Goal: Task Accomplishment & Management: Complete application form

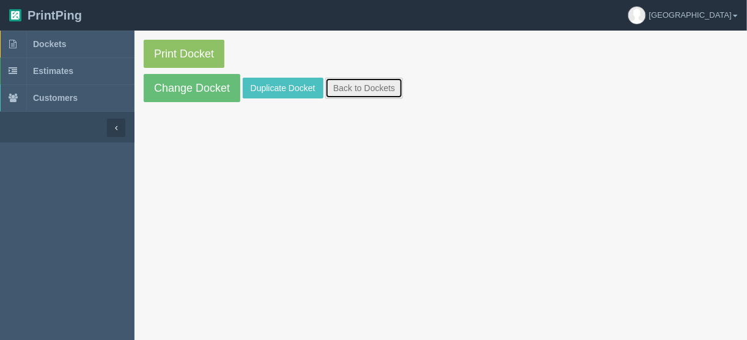
click at [356, 89] on link "Back to Dockets" at bounding box center [364, 88] width 78 height 21
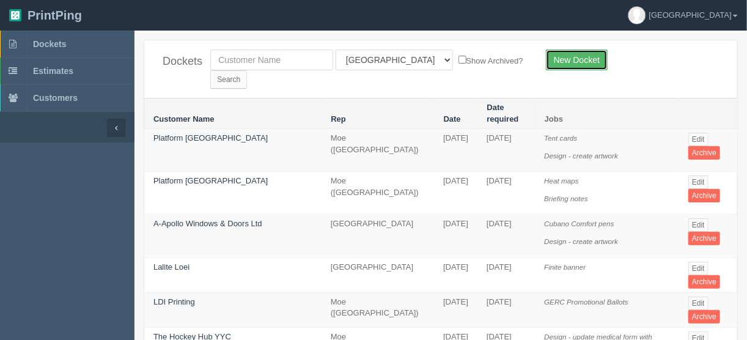
click at [559, 57] on link "New Docket" at bounding box center [577, 60] width 62 height 21
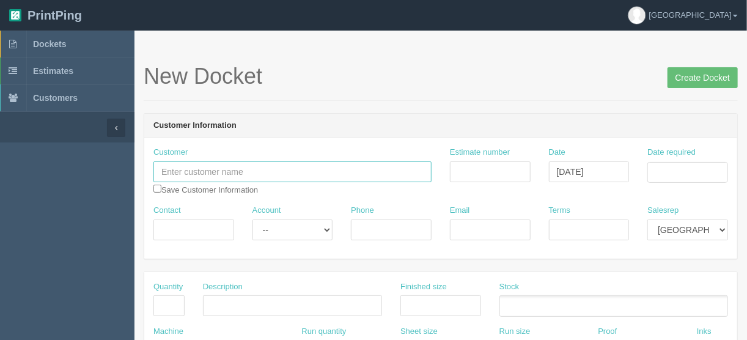
click at [161, 167] on input "text" at bounding box center [292, 171] width 278 height 21
paste input "Title Properties Inc."
type input "Title Properties Inc."
click at [200, 226] on input "Contact" at bounding box center [193, 229] width 81 height 21
paste input "Dani Titley"
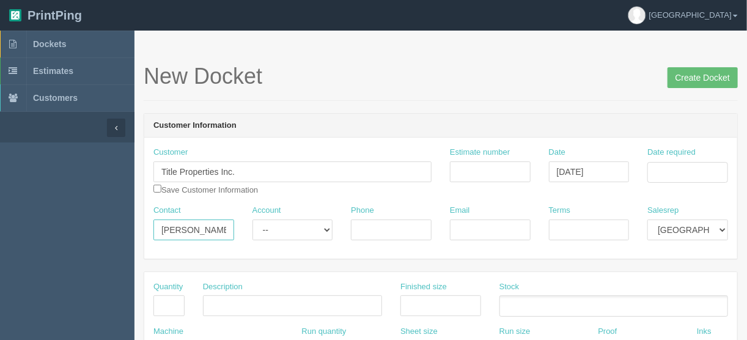
type input "Dani Titley"
click at [379, 227] on input "Phone" at bounding box center [391, 229] width 81 height 21
paste input "403.370.6707"
type input "403.370.6707"
click at [461, 230] on input "Email" at bounding box center [490, 229] width 81 height 21
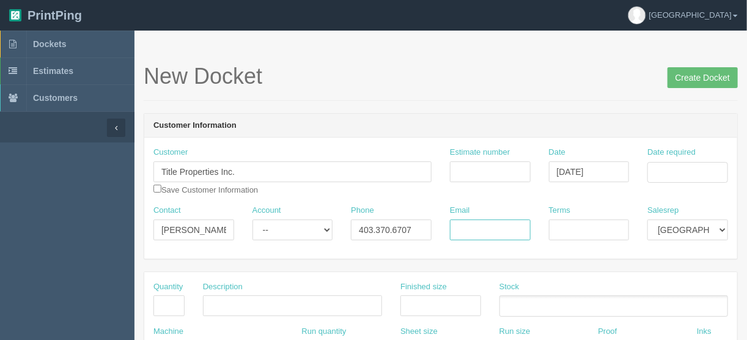
paste input "dtitley@titleproperties.ca"
type input "dtitley@titleproperties.ca"
click at [582, 223] on input "Terms" at bounding box center [589, 229] width 81 height 21
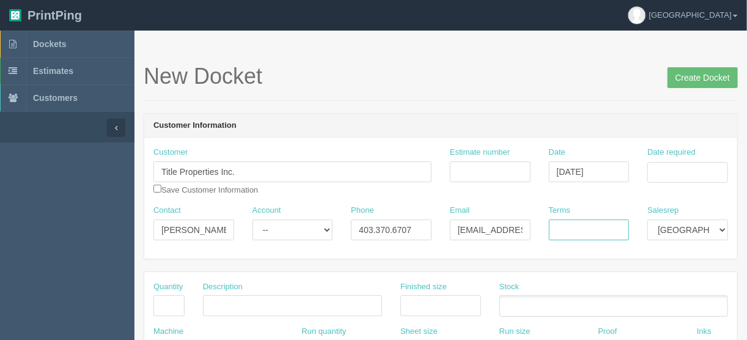
type input "COD"
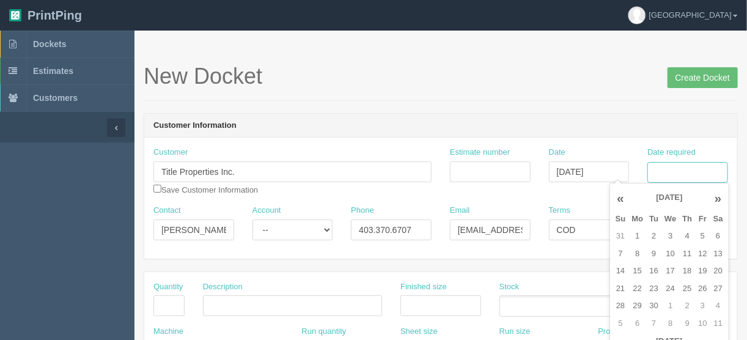
click at [667, 170] on input "Date required" at bounding box center [687, 172] width 81 height 21
click at [653, 237] on td "2" at bounding box center [653, 236] width 15 height 18
click at [703, 232] on td "5" at bounding box center [702, 236] width 15 height 18
type input "September 5, 2025"
click at [460, 168] on input "Estimate number" at bounding box center [490, 171] width 81 height 21
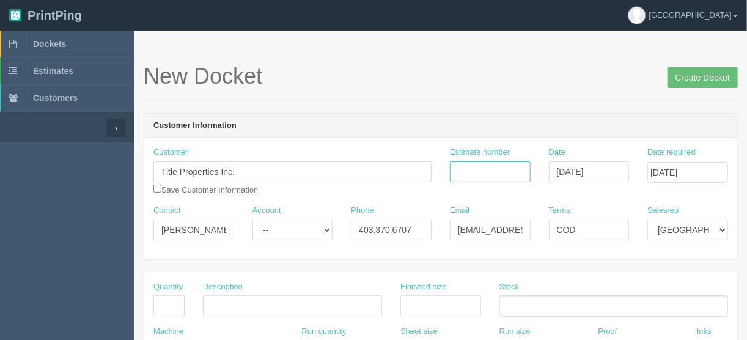
click at [504, 169] on input "Estimate number" at bounding box center [490, 171] width 81 height 21
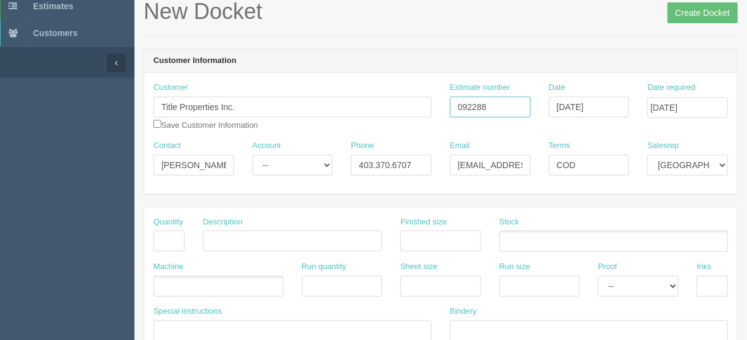
scroll to position [147, 0]
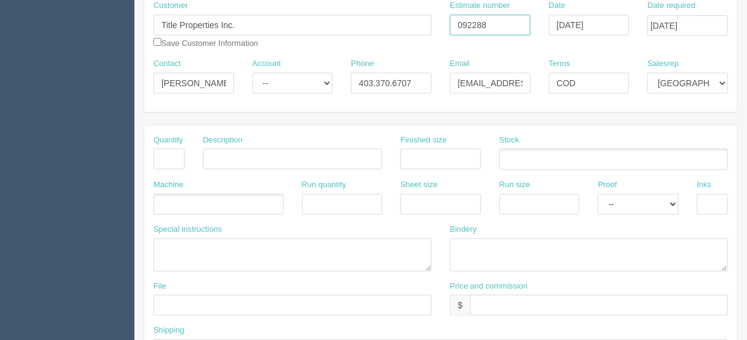
type input "092288"
drag, startPoint x: 168, startPoint y: 157, endPoint x: 182, endPoint y: 163, distance: 15.3
click at [172, 157] on input "text" at bounding box center [168, 159] width 31 height 21
type input "100"
drag, startPoint x: 216, startPoint y: 159, endPoint x: 232, endPoint y: 159, distance: 15.9
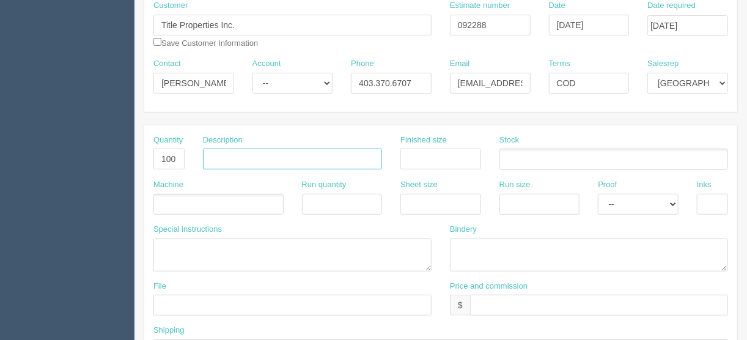
click at [216, 159] on input "text" at bounding box center [292, 159] width 179 height 21
type input "Presentation covers"
type input "8.5" x 11""
drag, startPoint x: 417, startPoint y: 204, endPoint x: 442, endPoint y: 199, distance: 24.8
click at [417, 204] on input "text" at bounding box center [440, 204] width 81 height 21
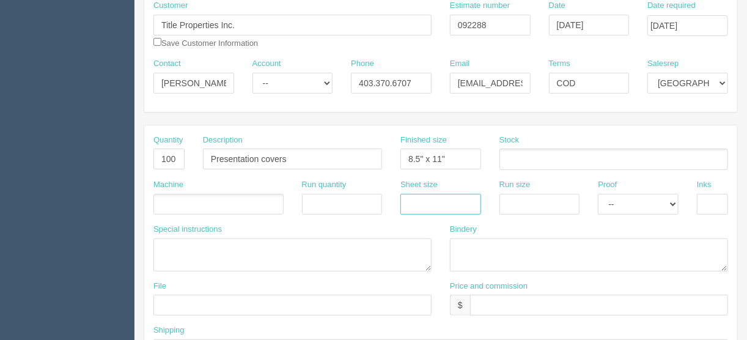
type input "12" x 18""
click at [512, 196] on input "text" at bounding box center [539, 204] width 81 height 21
type input "12" x 18""
click at [634, 202] on select "-- Email Hard Copy" at bounding box center [638, 204] width 81 height 21
select select "Hard Copy"
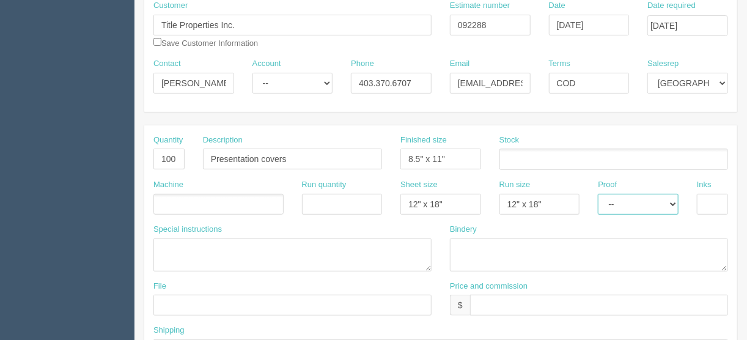
click at [598, 194] on select "-- Email Hard Copy" at bounding box center [638, 204] width 81 height 21
click at [708, 199] on input "text" at bounding box center [712, 204] width 31 height 21
type input "4/0"
click at [467, 238] on textarea at bounding box center [589, 254] width 278 height 33
type textarea "Trim to size"
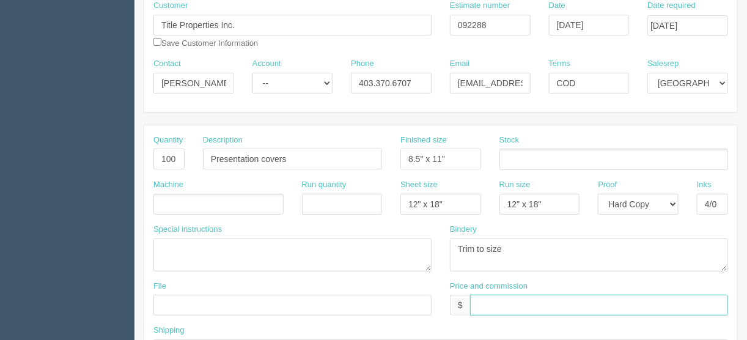
drag, startPoint x: 476, startPoint y: 307, endPoint x: 483, endPoint y: 303, distance: 8.3
click at [476, 307] on input "text" at bounding box center [599, 305] width 258 height 21
type input "$80.00 | FL $4.00 | AR $28.79"
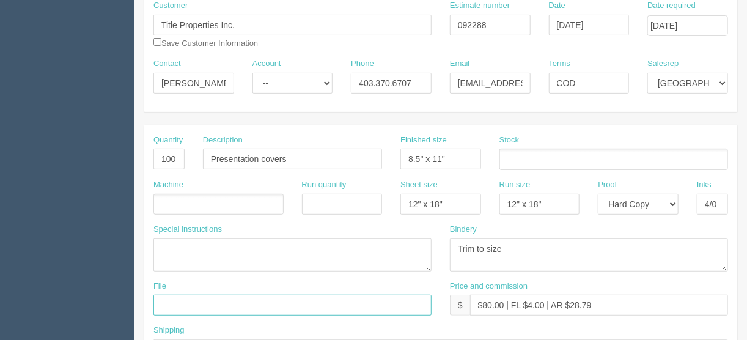
drag, startPoint x: 185, startPoint y: 304, endPoint x: 182, endPoint y: 298, distance: 6.3
click at [184, 303] on input "text" at bounding box center [292, 305] width 278 height 21
type input "files@allrush.ca"
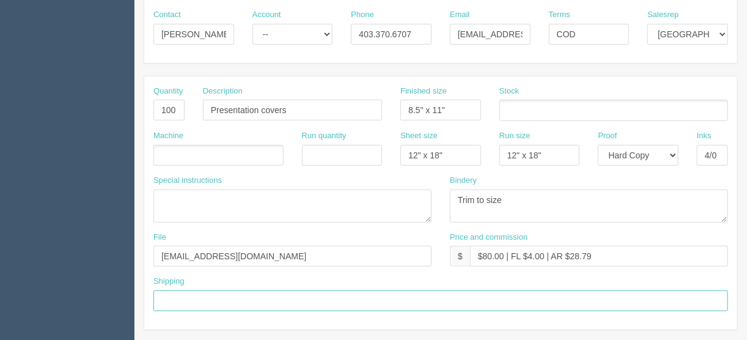
drag, startPoint x: 183, startPoint y: 296, endPoint x: 201, endPoint y: 288, distance: 19.4
click at [183, 297] on input "text" at bounding box center [440, 300] width 574 height 21
type input "Call/email when ready"
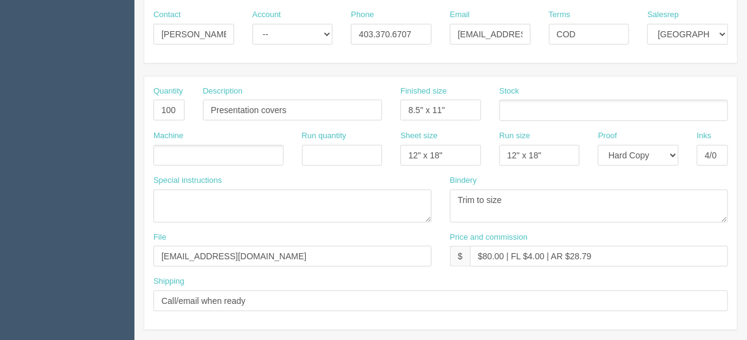
click at [175, 142] on div "Machine" at bounding box center [218, 147] width 130 height 35
click at [174, 146] on ul at bounding box center [218, 155] width 130 height 21
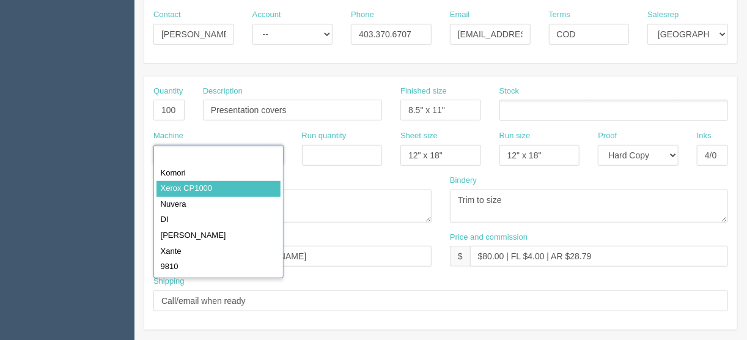
type input "Xerox CP1000"
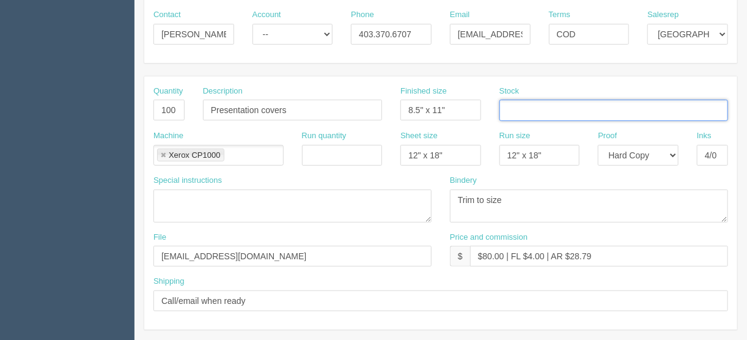
click at [508, 106] on input "text" at bounding box center [506, 111] width 12 height 18
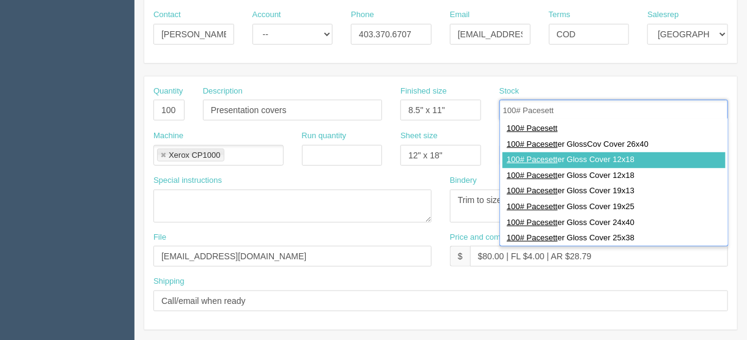
type input "100# Pacesett"
type input "100# Pacesetter Gloss Cover 12x18"
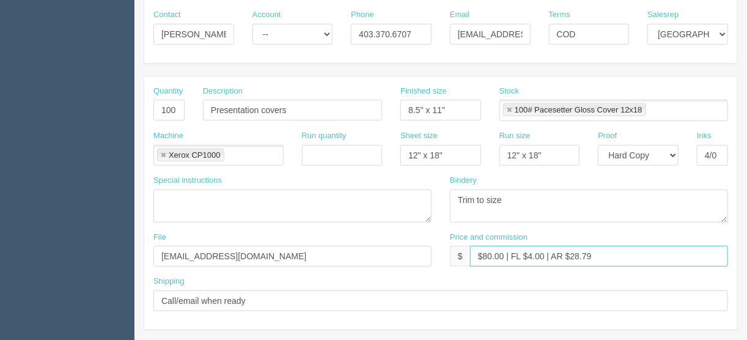
drag, startPoint x: 606, startPoint y: 254, endPoint x: 571, endPoint y: 252, distance: 34.9
click at [571, 252] on input "$80.00 | FL $4.00 | AR $28.79" at bounding box center [599, 256] width 258 height 21
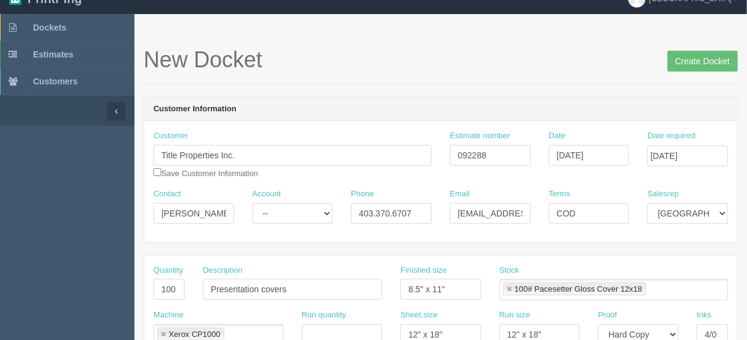
scroll to position [0, 0]
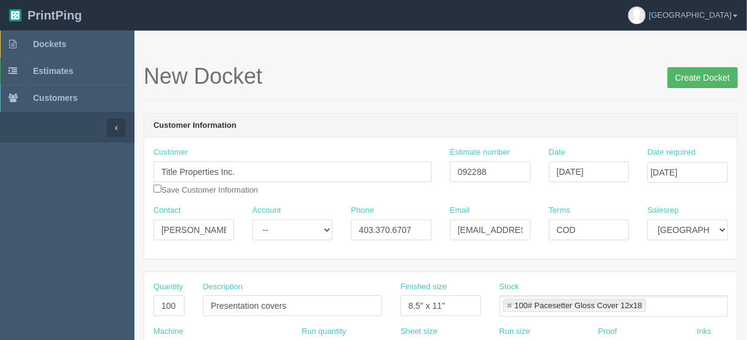
type input "$80.00 | FL $4.00 | AR $19.33"
click at [695, 76] on input "Create Docket" at bounding box center [702, 77] width 70 height 21
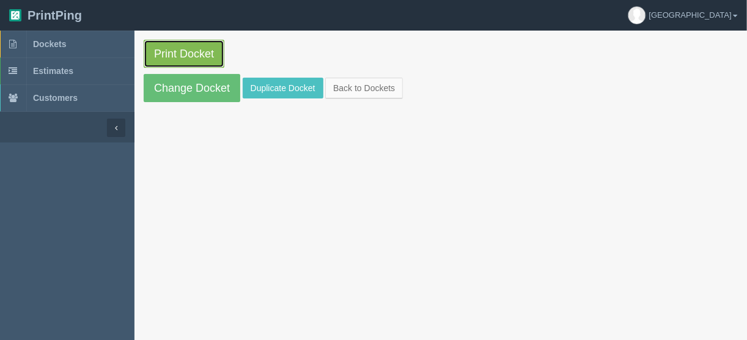
click at [199, 53] on link "Print Docket" at bounding box center [184, 54] width 81 height 28
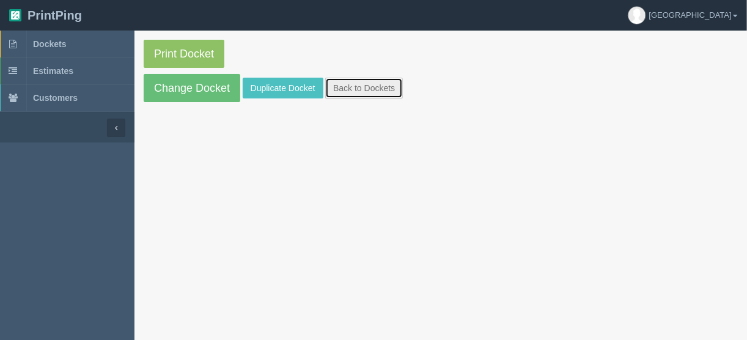
click at [353, 81] on link "Back to Dockets" at bounding box center [364, 88] width 78 height 21
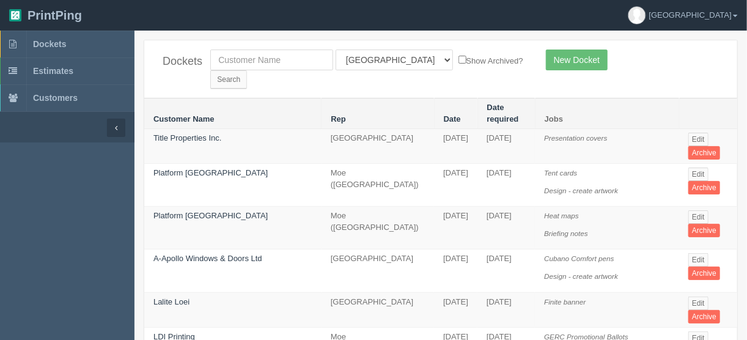
click at [359, 98] on th "Rep" at bounding box center [377, 113] width 112 height 31
click at [285, 60] on input "text" at bounding box center [271, 60] width 123 height 21
type input "great west"
click at [387, 57] on select "All Users Ali Ali Test 1 Aly Amy Ankit Arif Brandon Dan France Greg Jim Mark Ma…" at bounding box center [394, 60] width 117 height 21
select select
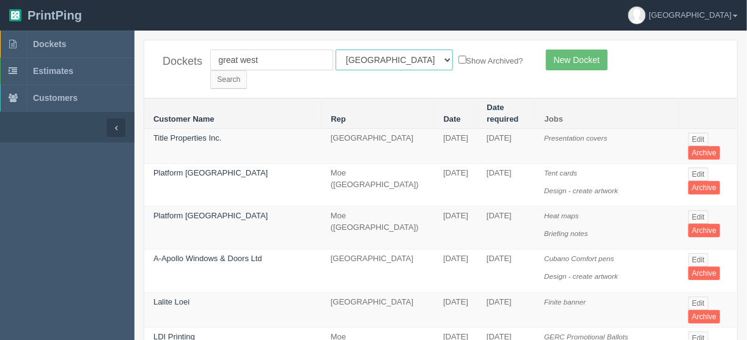
click at [336, 50] on select "All Users Ali Ali Test 1 Aly Amy Ankit Arif Brandon Dan France Greg Jim Mark Ma…" at bounding box center [394, 60] width 117 height 21
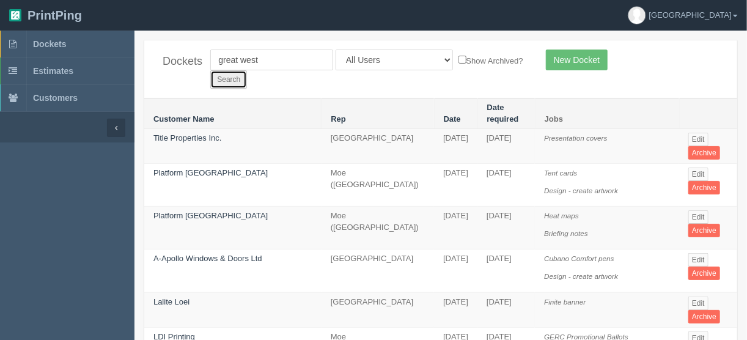
click at [247, 70] on input "Search" at bounding box center [228, 79] width 37 height 18
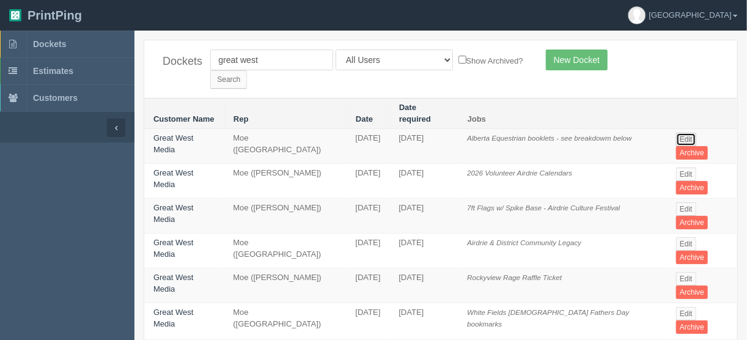
click at [683, 133] on link "Edit" at bounding box center [686, 139] width 20 height 13
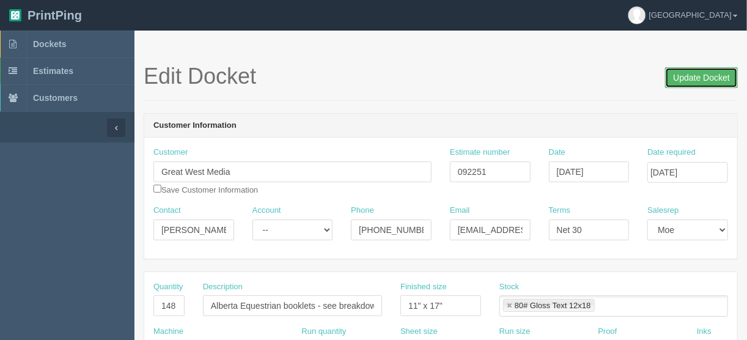
click at [700, 75] on input "Update Docket" at bounding box center [701, 77] width 73 height 21
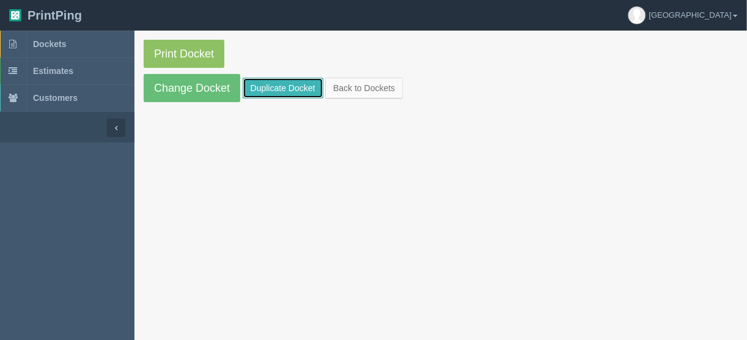
click at [284, 86] on link "Duplicate Docket" at bounding box center [283, 88] width 81 height 21
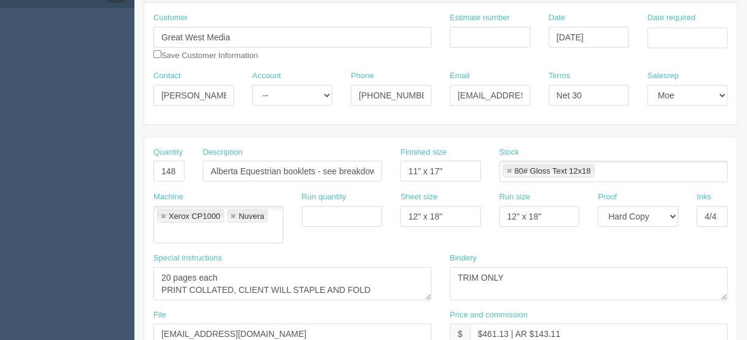
scroll to position [147, 0]
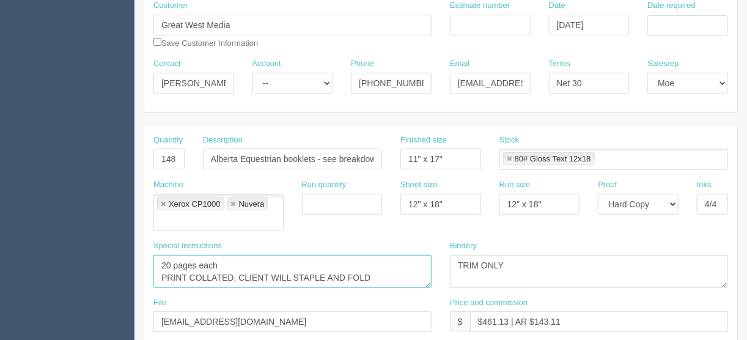
drag, startPoint x: 169, startPoint y: 245, endPoint x: 127, endPoint y: 255, distance: 43.4
click at [224, 255] on textarea "20 pages each PRINT COLLATED, CLIENT WILL STAPLE AND FOLD" at bounding box center [292, 271] width 278 height 33
drag, startPoint x: 171, startPoint y: 244, endPoint x: 151, endPoint y: 297, distance: 56.1
click at [145, 246] on div "Special instructions 20 pages each PRINT COLLATED, CLIENT WILL STAPLE AND FOLD" at bounding box center [292, 268] width 296 height 57
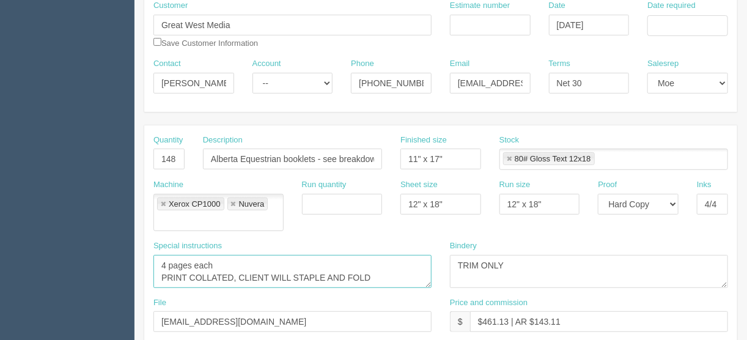
drag, startPoint x: 386, startPoint y: 260, endPoint x: 195, endPoint y: 243, distance: 191.5
click at [195, 255] on textarea "20 pages each PRINT COLLATED, CLIENT WILL STAPLE AND FOLD" at bounding box center [292, 271] width 278 height 33
type textarea "4 pages ONLY"
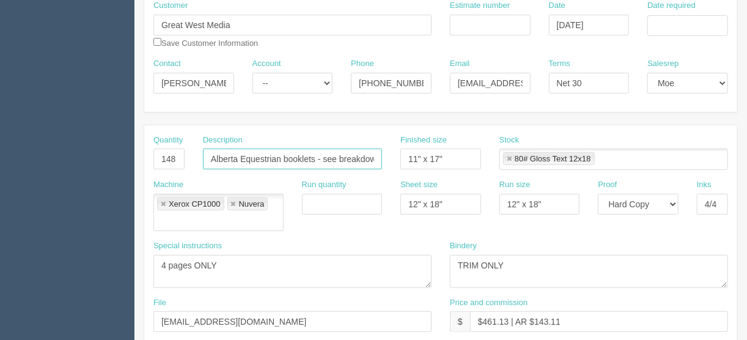
scroll to position [0, 34]
drag, startPoint x: 316, startPoint y: 157, endPoint x: 396, endPoint y: 158, distance: 80.1
click at [396, 158] on div "Quantity 148 Description Alberta Equestrian booklets - see breakdowm below Fini…" at bounding box center [440, 156] width 593 height 45
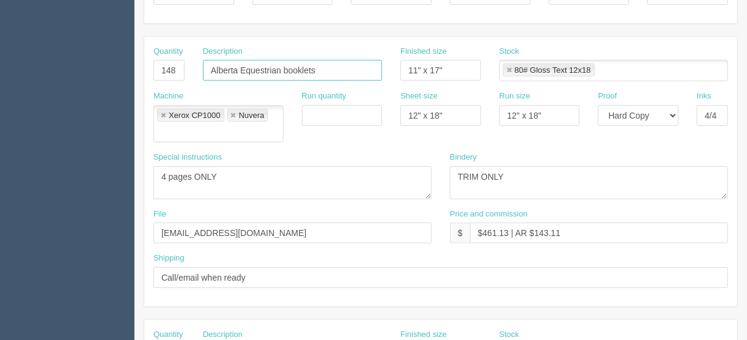
scroll to position [391, 0]
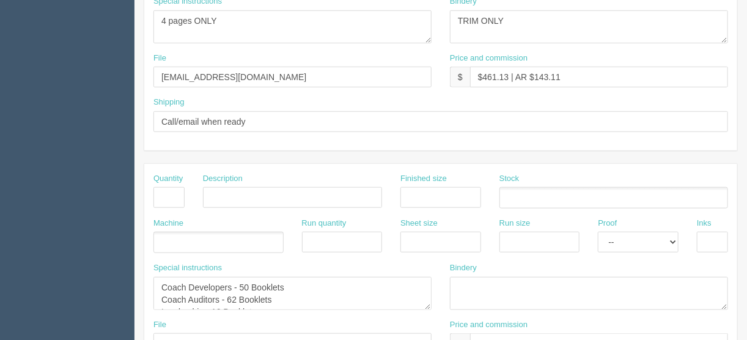
type input "Alberta Equestrian booklets"
drag, startPoint x: 157, startPoint y: 266, endPoint x: 353, endPoint y: 292, distance: 197.3
click at [353, 292] on div "Special instructions Coach Developers - 50 Booklets Coach Auditors - 62 Booklet…" at bounding box center [292, 290] width 296 height 57
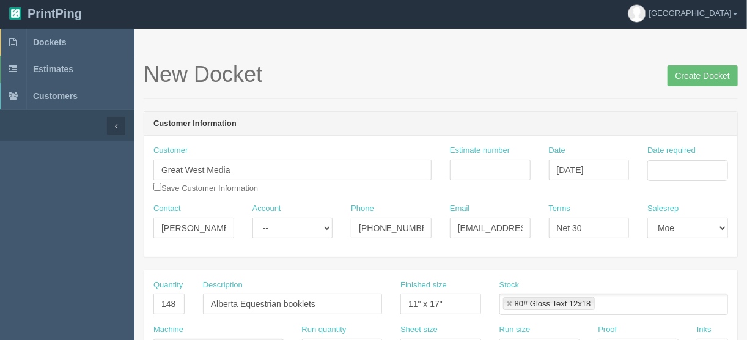
scroll to position [0, 0]
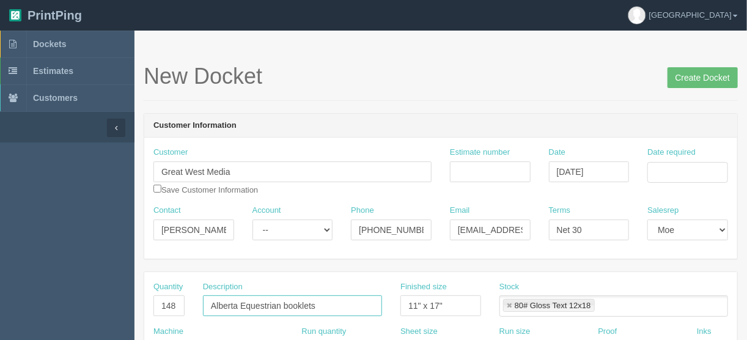
click at [332, 306] on input "Alberta Equestrian booklets" at bounding box center [292, 305] width 179 height 21
type input "Alberta Equestrian booklet sheet"
drag, startPoint x: 669, startPoint y: 166, endPoint x: 655, endPoint y: 175, distance: 17.1
click at [669, 166] on input "Date required" at bounding box center [687, 172] width 81 height 21
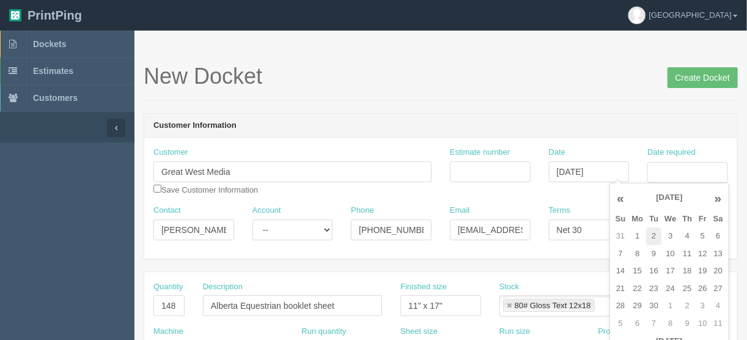
click at [653, 233] on td "2" at bounding box center [653, 236] width 15 height 18
click at [686, 230] on td "4" at bounding box center [687, 236] width 16 height 18
type input "September 4, 2025"
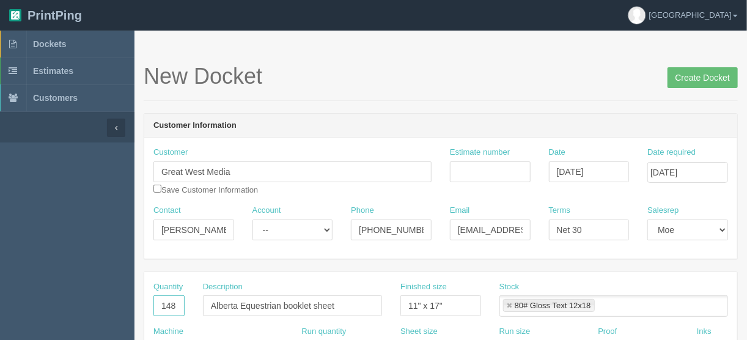
drag, startPoint x: 178, startPoint y: 306, endPoint x: 95, endPoint y: 304, distance: 83.1
type input "64"
click at [494, 164] on input "Estimate number" at bounding box center [490, 171] width 81 height 21
type input "092306"
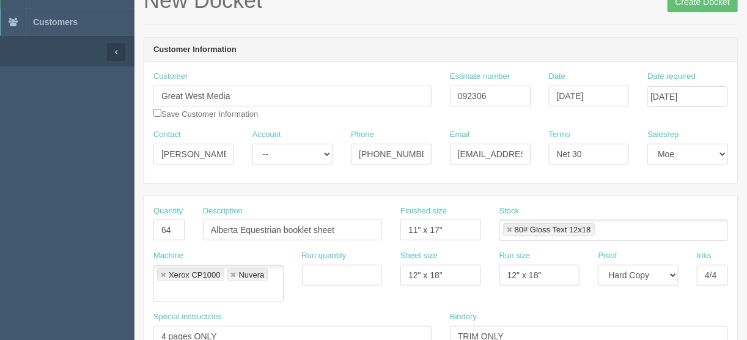
scroll to position [196, 0]
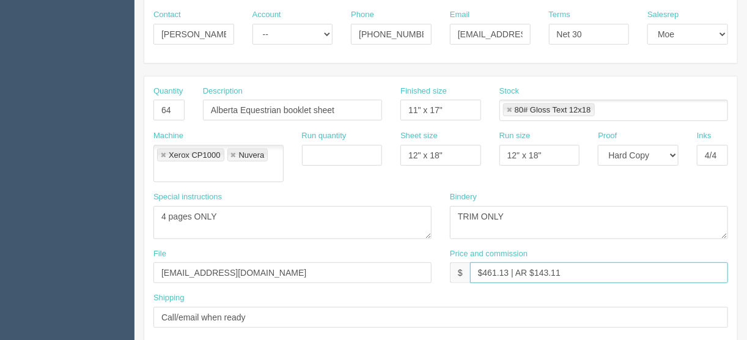
drag, startPoint x: 508, startPoint y: 254, endPoint x: 483, endPoint y: 252, distance: 25.1
click at [483, 262] on input "$461.13 | AR $143.11" at bounding box center [599, 272] width 258 height 21
drag, startPoint x: 575, startPoint y: 249, endPoint x: 534, endPoint y: 254, distance: 41.2
click at [534, 262] on input "$104.30 | AR $143.11" at bounding box center [599, 272] width 258 height 21
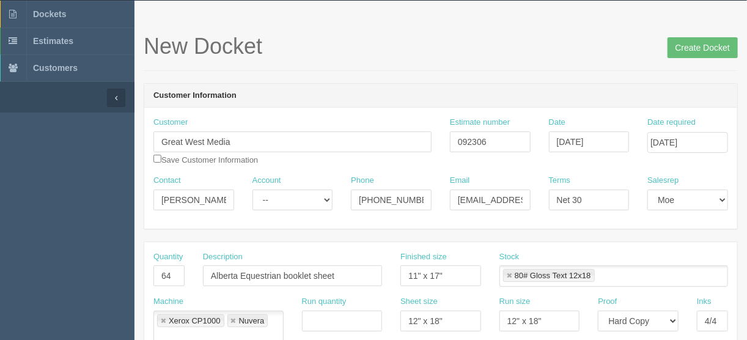
scroll to position [0, 0]
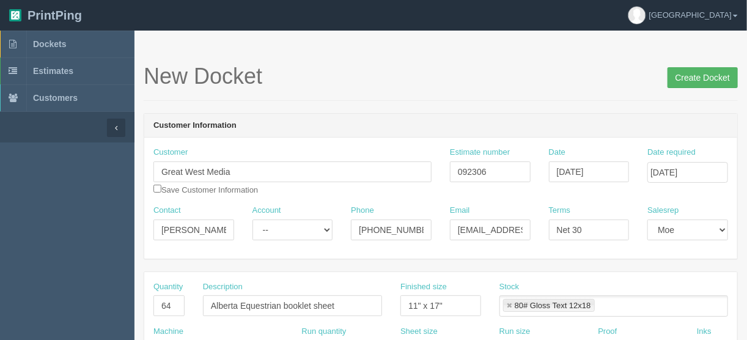
type input "$104.30 | AR $24.07"
click at [701, 79] on input "Create Docket" at bounding box center [702, 77] width 70 height 21
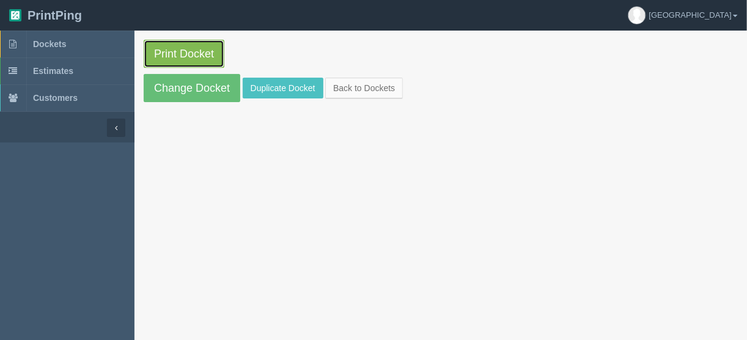
click at [171, 48] on link "Print Docket" at bounding box center [184, 54] width 81 height 28
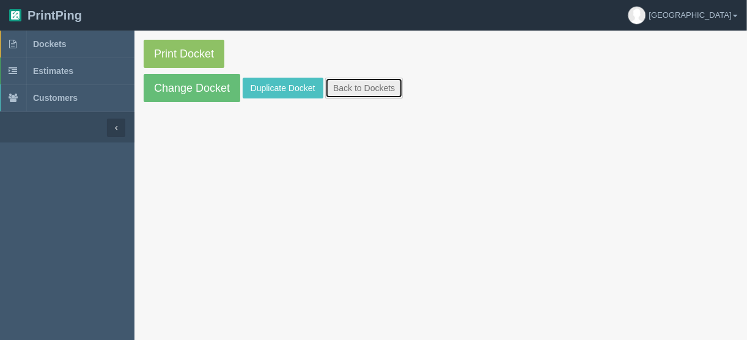
drag, startPoint x: 376, startPoint y: 83, endPoint x: 382, endPoint y: 87, distance: 7.1
click at [376, 83] on link "Back to Dockets" at bounding box center [364, 88] width 78 height 21
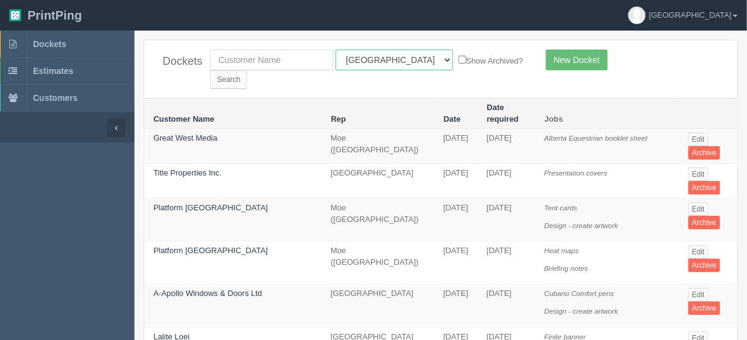
click at [390, 57] on select "All Users [PERSON_NAME] Test 1 [PERSON_NAME] [PERSON_NAME] [PERSON_NAME] France…" at bounding box center [394, 60] width 117 height 21
select select "11"
click at [336, 50] on select "All Users [PERSON_NAME] Test 1 [PERSON_NAME] [PERSON_NAME] [PERSON_NAME] France…" at bounding box center [394, 60] width 117 height 21
click at [247, 70] on input "Search" at bounding box center [228, 79] width 37 height 18
